Goal: Task Accomplishment & Management: Manage account settings

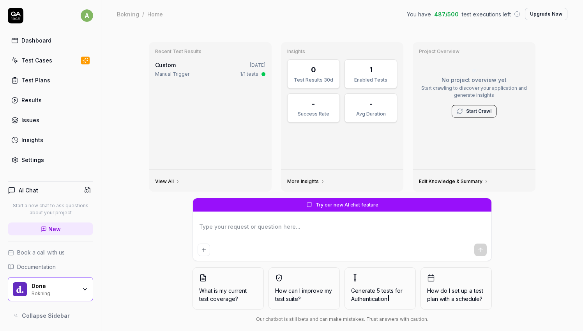
type textarea "*"
click at [30, 162] on div "Settings" at bounding box center [32, 160] width 23 height 8
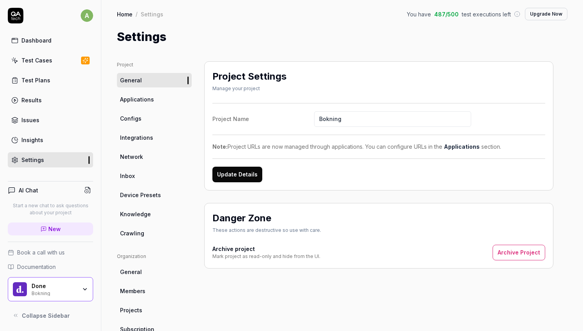
click at [84, 289] on icon "button" at bounding box center [85, 289] width 6 height 6
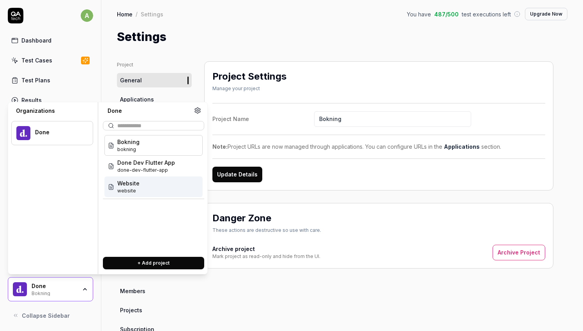
click at [278, 293] on div "Project Settings Manage your project Project Name Bokning Note: Project URLs ar…" at bounding box center [378, 256] width 349 height 390
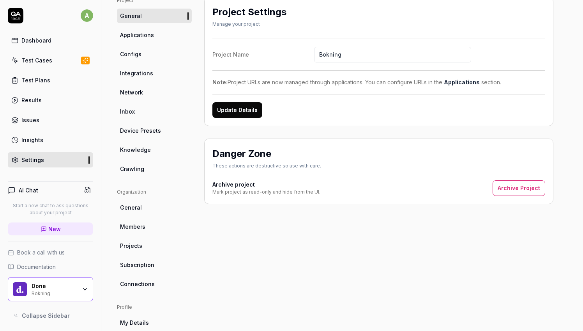
scroll to position [73, 0]
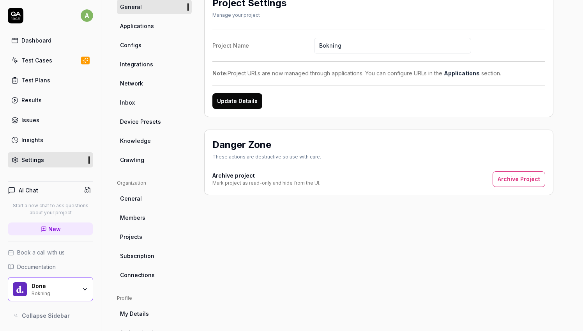
click at [125, 219] on span "Members" at bounding box center [132, 217] width 25 height 8
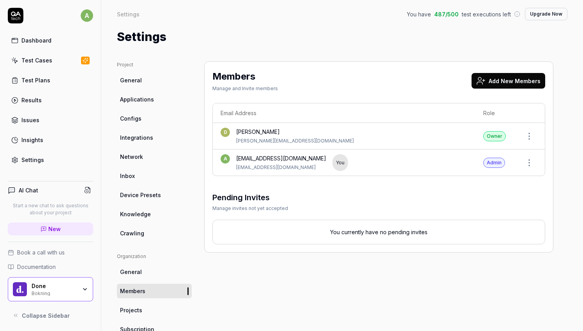
click at [508, 81] on button "Add New Members" at bounding box center [509, 81] width 74 height 16
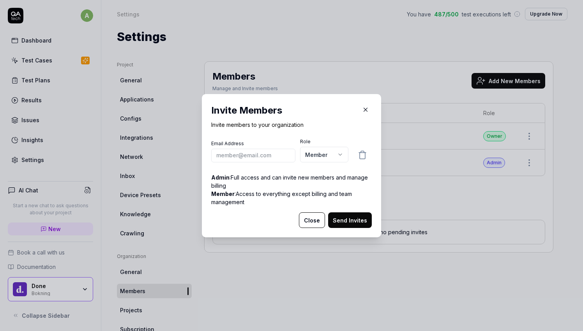
click at [302, 138] on label "Role" at bounding box center [324, 141] width 48 height 7
click at [255, 156] on input "email" at bounding box center [253, 155] width 84 height 14
click at [306, 137] on div "Invite Members Invite members to your organization Email Address Role Member **…" at bounding box center [291, 157] width 161 height 109
click at [324, 157] on body "a Dashboard Test Cases Test Plans Results Issues Insights Settings AI Chat Star…" at bounding box center [291, 165] width 583 height 331
click at [273, 137] on div "​ Invite Members Invite members to your organization Email Address Role Member …" at bounding box center [291, 165] width 583 height 331
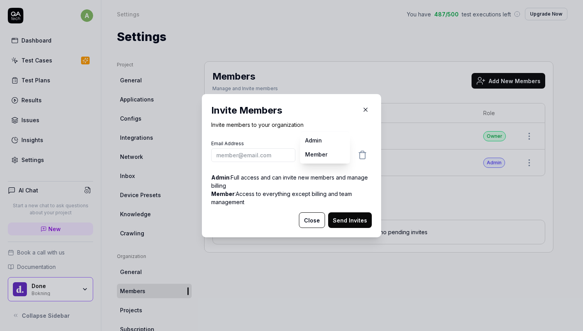
click at [319, 151] on body "a Dashboard Test Cases Test Plans Results Issues Insights Settings AI Chat Star…" at bounding box center [291, 165] width 583 height 331
click at [315, 120] on div "​ Invite Members Invite members to your organization Email Address Role Member …" at bounding box center [291, 165] width 583 height 331
click at [270, 151] on input "email" at bounding box center [253, 155] width 84 height 14
click at [321, 154] on body "a Dashboard Test Cases Test Plans Results Issues Insights Settings AI Chat Star…" at bounding box center [291, 165] width 583 height 331
select select "*"
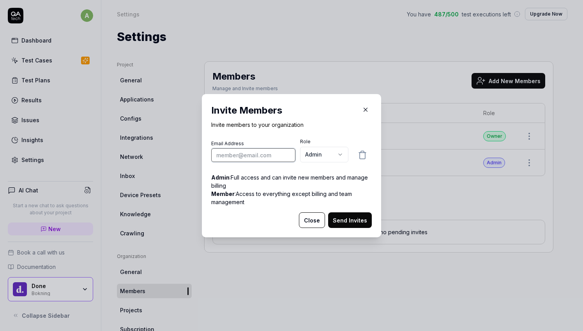
click at [254, 156] on input "email" at bounding box center [253, 155] width 84 height 14
type input "[PERSON_NAME]"
type input "[PERSON_NAME][EMAIL_ADDRESS][DOMAIN_NAME]"
click at [356, 219] on button "Send Invites" at bounding box center [350, 220] width 44 height 16
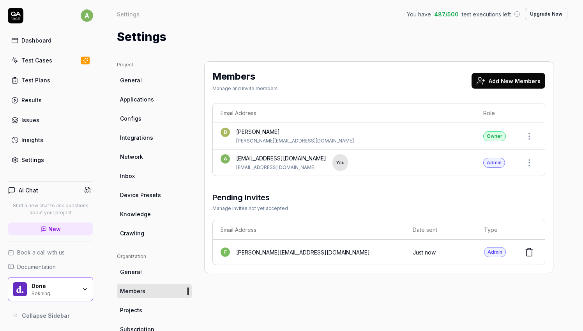
click at [505, 79] on button "Add New Members" at bounding box center [509, 81] width 74 height 16
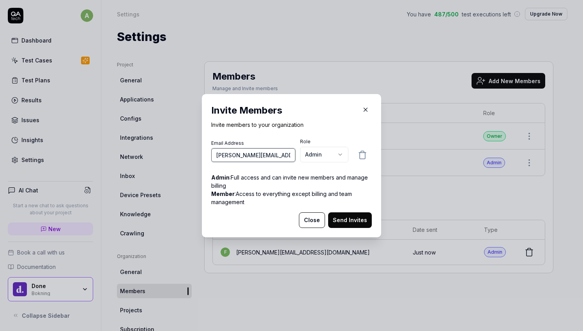
click at [223, 156] on input "[PERSON_NAME][EMAIL_ADDRESS][DOMAIN_NAME]" at bounding box center [253, 155] width 84 height 14
type input "[EMAIL_ADDRESS][DOMAIN_NAME]"
click at [327, 159] on body "a Dashboard Test Cases Test Plans Results Issues Insights Settings AI Chat Star…" at bounding box center [291, 165] width 583 height 331
select select "*"
click at [353, 217] on button "Send Invites" at bounding box center [350, 220] width 44 height 16
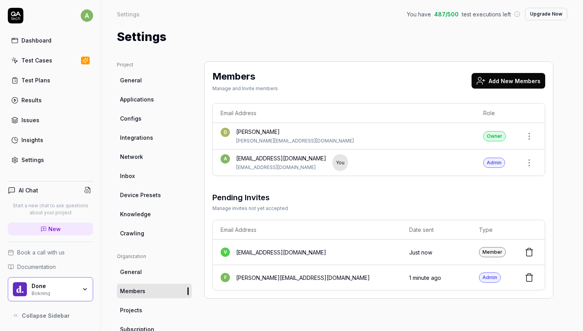
click at [306, 217] on div "Pending Invites Manage invites not yet accepted Email Address Date sent Type v …" at bounding box center [379, 240] width 333 height 99
click at [51, 229] on span "New" at bounding box center [54, 229] width 12 height 8
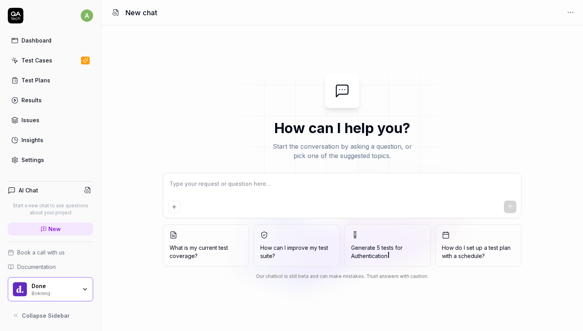
type textarea "*"
click at [185, 106] on div "How can I help you? Start the conversation by asking a question, or pick one of…" at bounding box center [342, 178] width 482 height 209
